Goal: Task Accomplishment & Management: Use online tool/utility

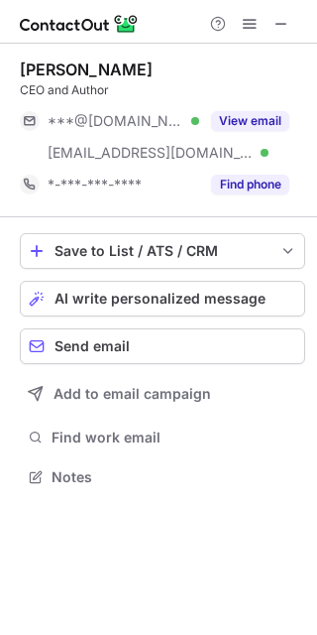
scroll to position [463, 317]
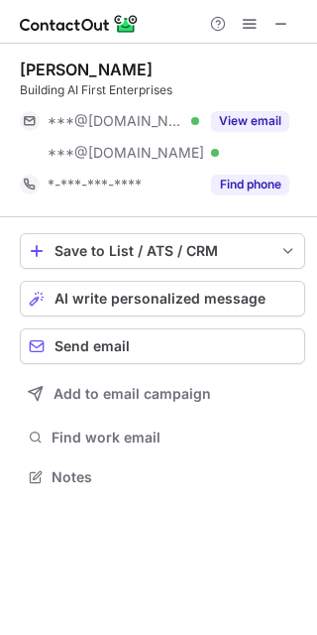
scroll to position [463, 317]
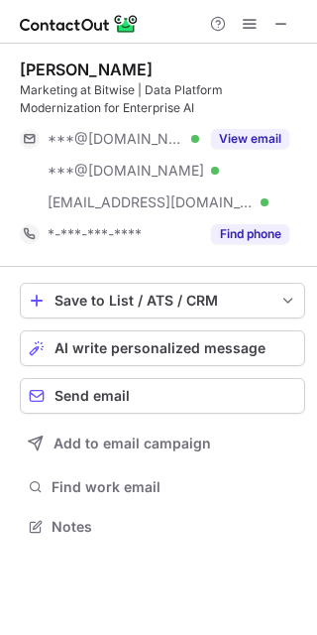
scroll to position [513, 317]
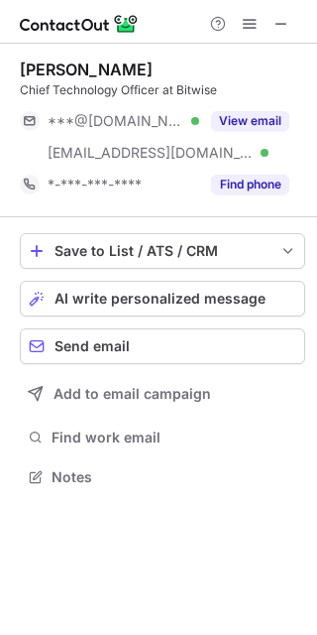
scroll to position [463, 317]
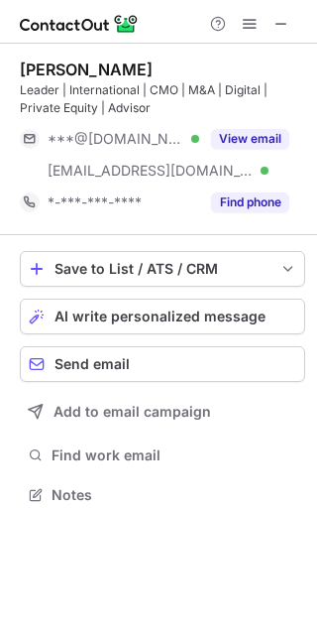
scroll to position [481, 317]
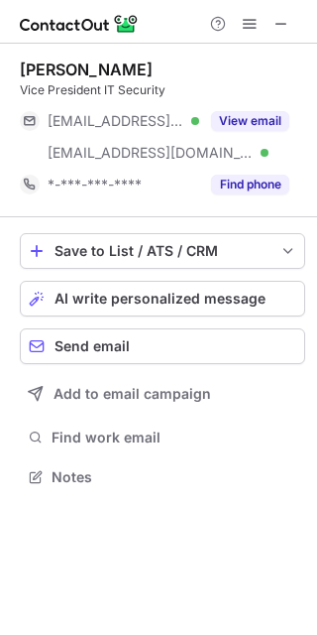
scroll to position [463, 317]
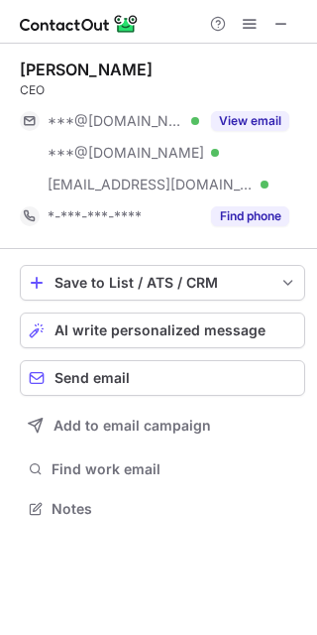
scroll to position [495, 317]
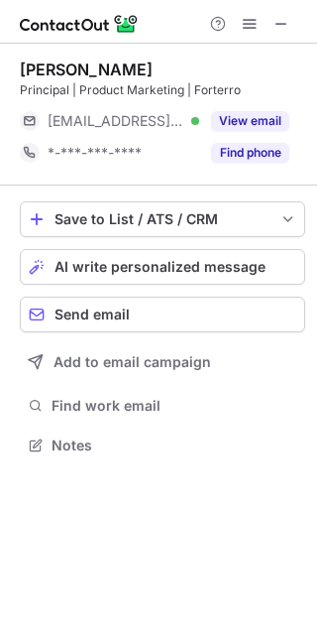
scroll to position [432, 317]
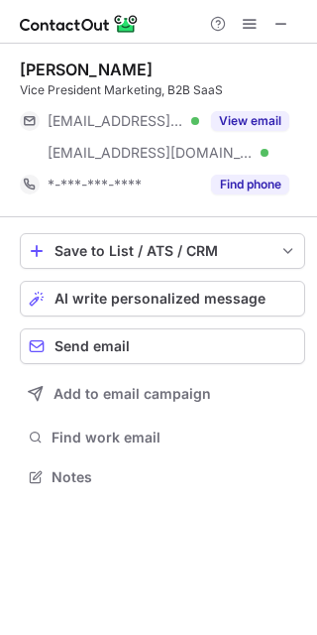
scroll to position [463, 317]
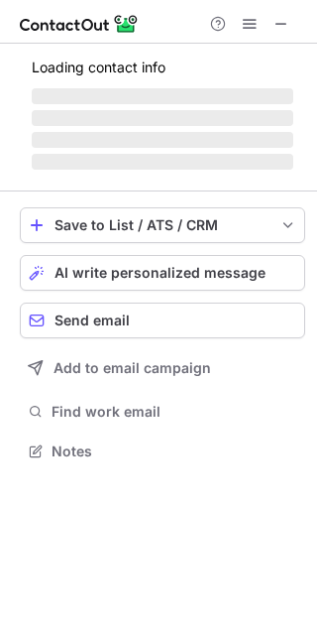
scroll to position [432, 317]
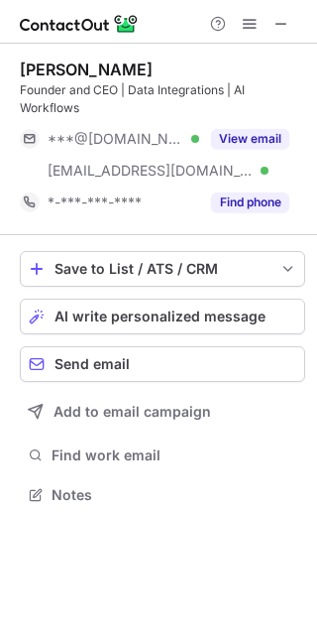
scroll to position [481, 317]
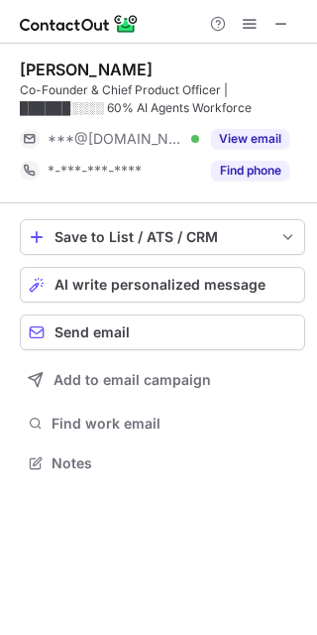
scroll to position [449, 317]
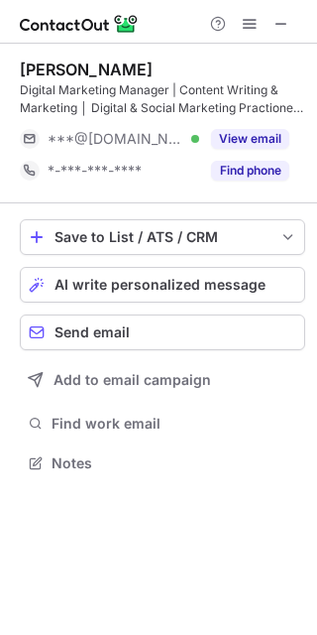
scroll to position [449, 317]
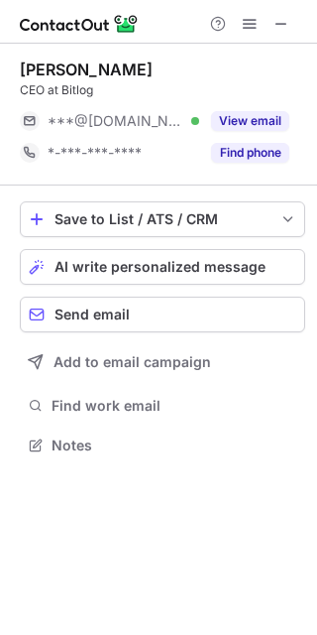
scroll to position [432, 317]
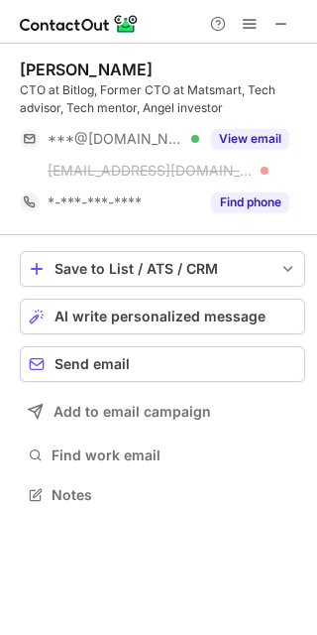
scroll to position [481, 317]
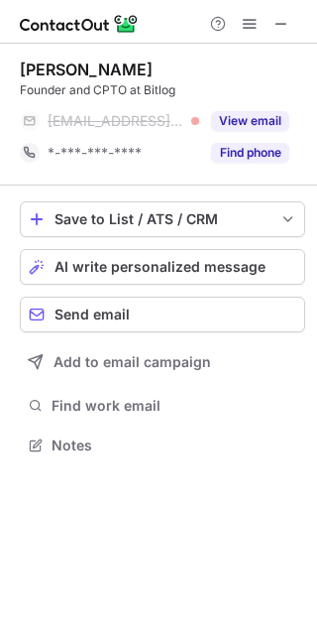
scroll to position [432, 317]
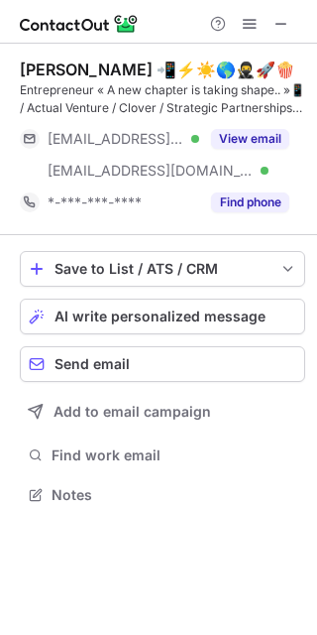
scroll to position [481, 317]
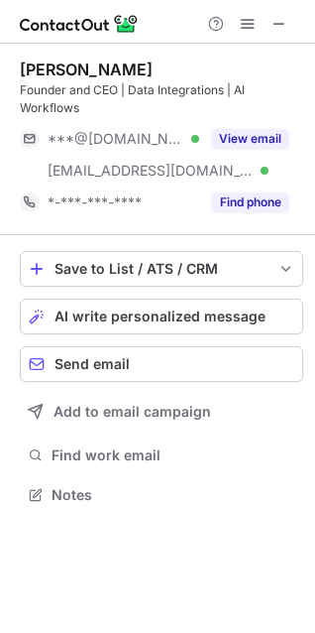
scroll to position [481, 315]
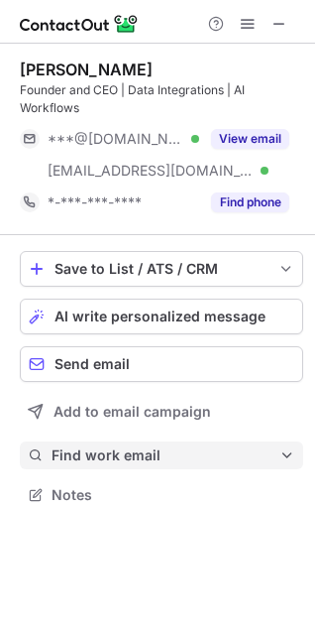
click at [141, 446] on span "Find work email" at bounding box center [166, 455] width 228 height 18
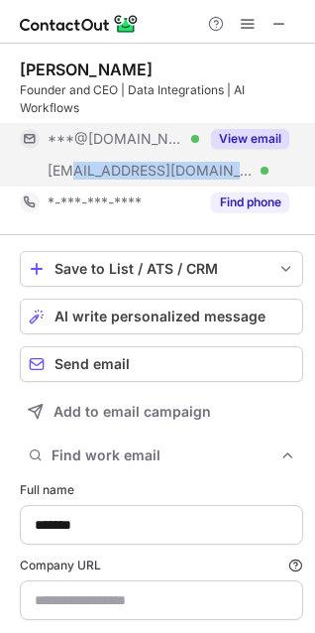
drag, startPoint x: 193, startPoint y: 173, endPoint x: 74, endPoint y: 178, distance: 119.1
click at [74, 178] on div "[EMAIL_ADDRESS][DOMAIN_NAME] Verified" at bounding box center [124, 171] width 152 height 18
copy span "@[DOMAIN_NAME]"
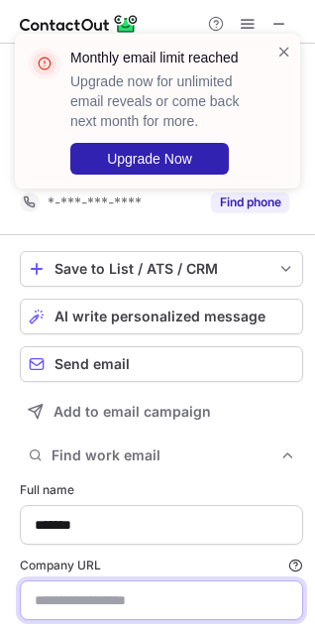
click at [87, 588] on input "Company URL Finding work email will consume 1 credit if a match is found." at bounding box center [162, 600] width 284 height 40
paste input "**********"
drag, startPoint x: 47, startPoint y: 604, endPoint x: -39, endPoint y: 602, distance: 85.3
click at [0, 602] on html "**********" at bounding box center [157, 316] width 315 height 633
click at [63, 596] on input "**********" at bounding box center [162, 600] width 284 height 40
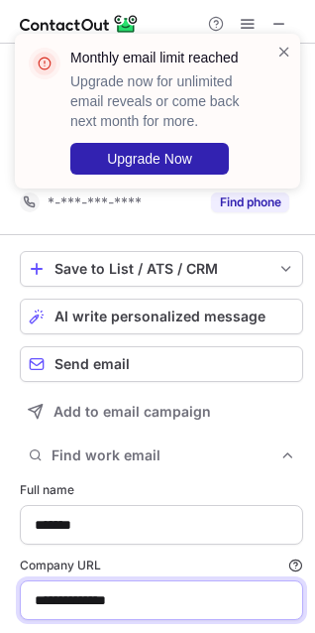
click at [63, 596] on input "**********" at bounding box center [162, 600] width 284 height 40
type input "**********"
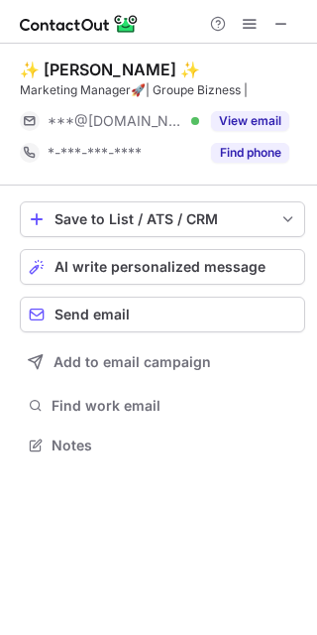
scroll to position [432, 317]
